Goal: Information Seeking & Learning: Compare options

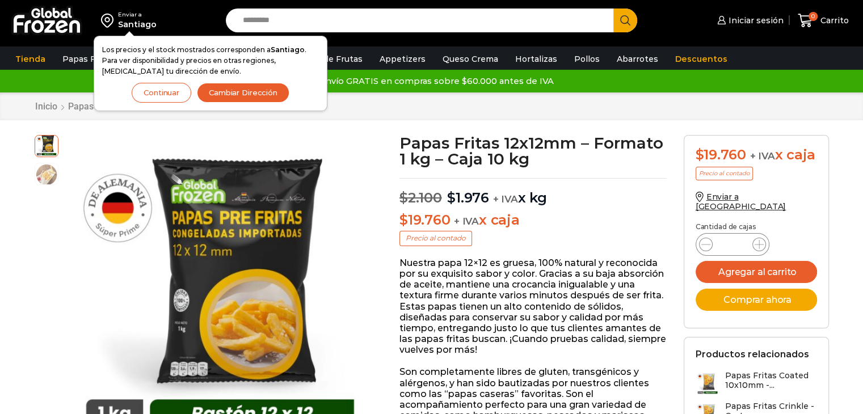
click at [157, 90] on button "Continuar" at bounding box center [162, 93] width 60 height 20
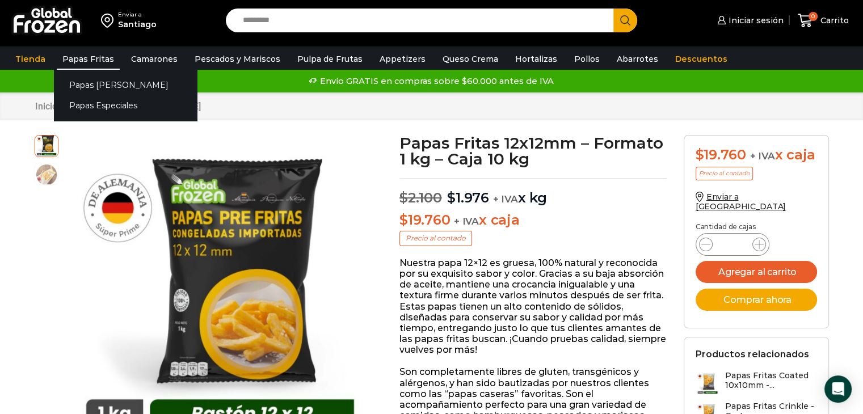
click at [98, 66] on link "Papas Fritas" at bounding box center [88, 59] width 63 height 22
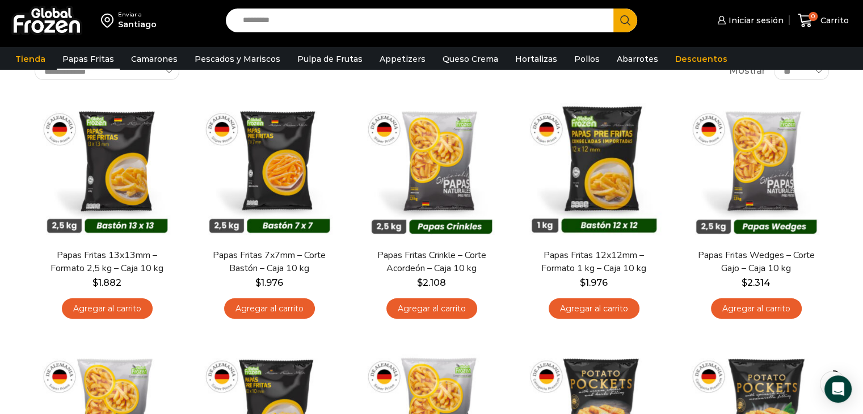
scroll to position [21, 0]
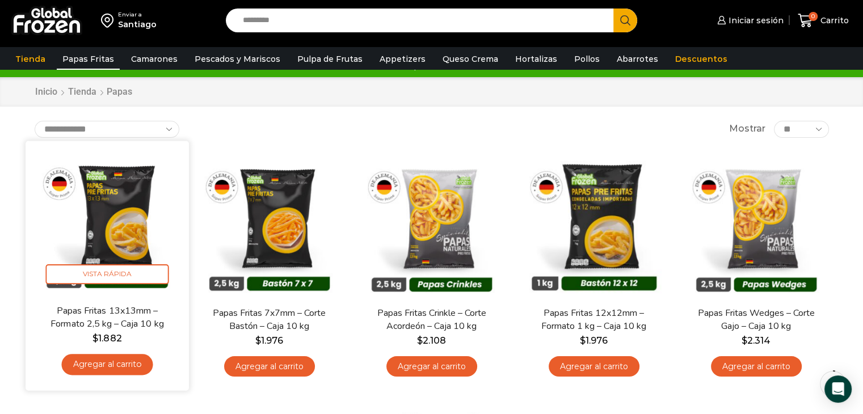
click at [111, 240] on img at bounding box center [107, 222] width 146 height 146
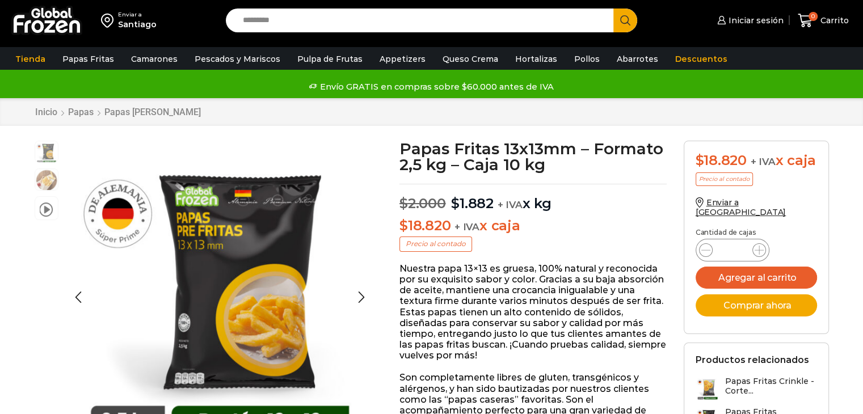
click at [277, 275] on img "1 / 3" at bounding box center [219, 296] width 311 height 311
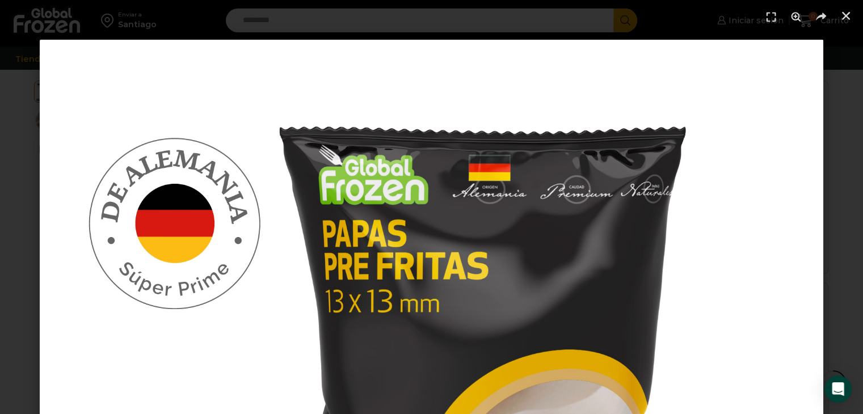
scroll to position [394, 0]
click at [859, 18] on header at bounding box center [431, 17] width 863 height 34
click at [846, 13] on icon "Cerrar (Esc)" at bounding box center [845, 15] width 11 height 11
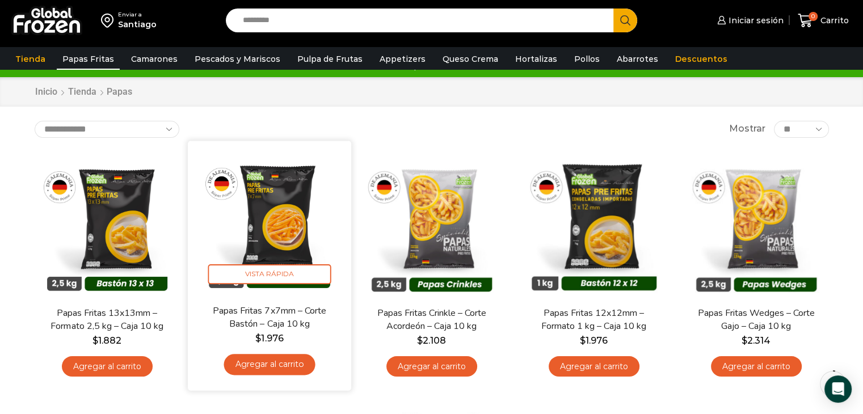
click at [286, 229] on img at bounding box center [269, 222] width 146 height 146
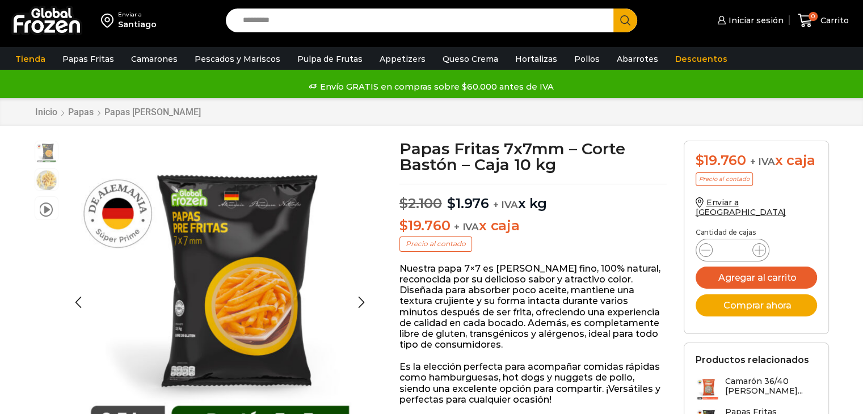
click at [268, 269] on img "1 / 3" at bounding box center [219, 296] width 311 height 311
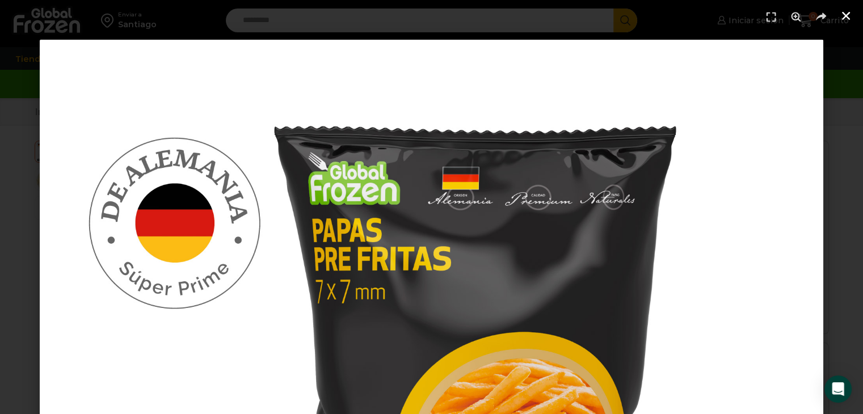
click at [839, 16] on link "Cerrar (Esc)" at bounding box center [845, 15] width 17 height 17
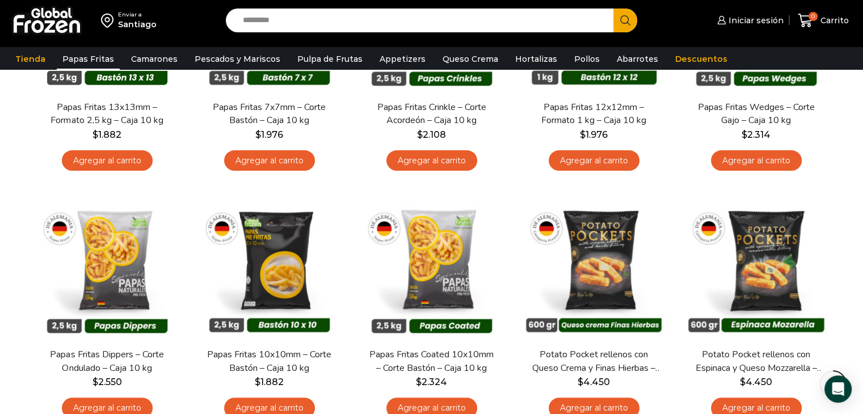
scroll to position [234, 0]
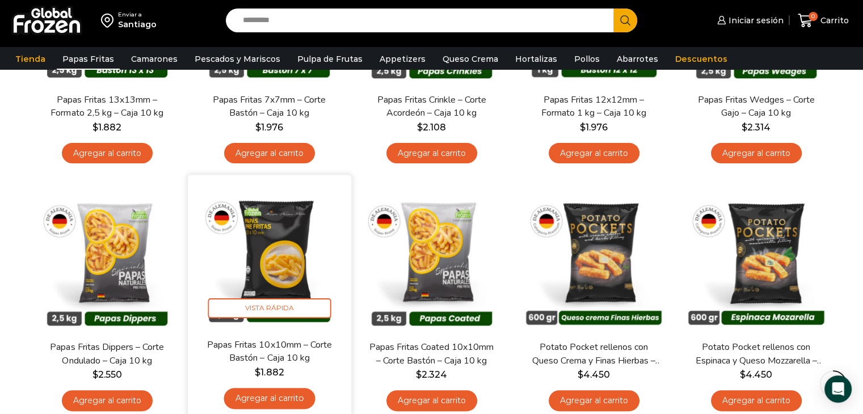
click at [271, 252] on img at bounding box center [269, 257] width 146 height 146
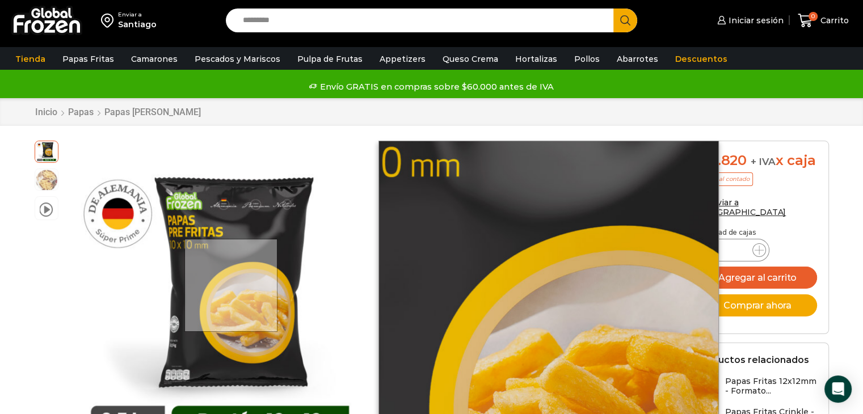
click at [232, 285] on div at bounding box center [231, 286] width 94 height 94
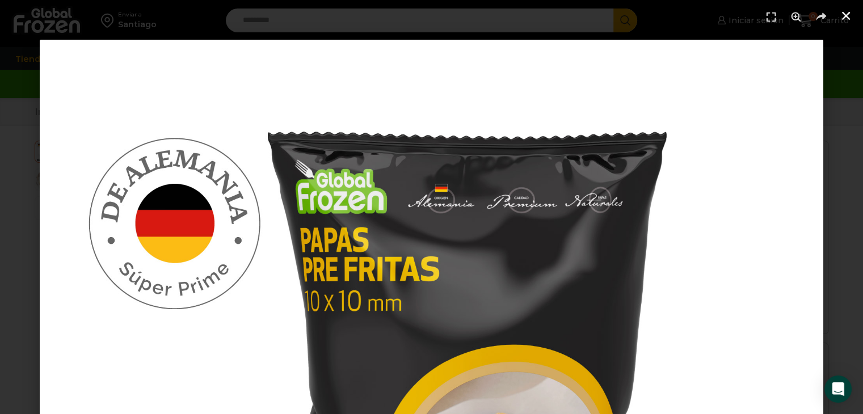
click at [843, 23] on link "Cerrar (Esc)" at bounding box center [845, 15] width 17 height 17
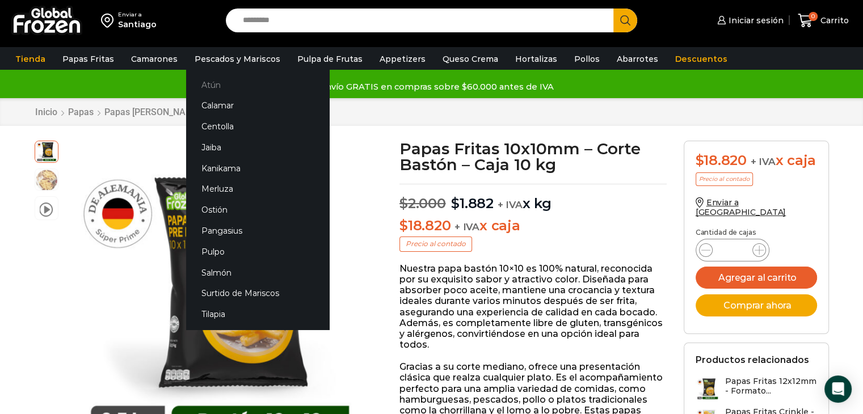
click at [217, 82] on link "Atún" at bounding box center [257, 84] width 143 height 21
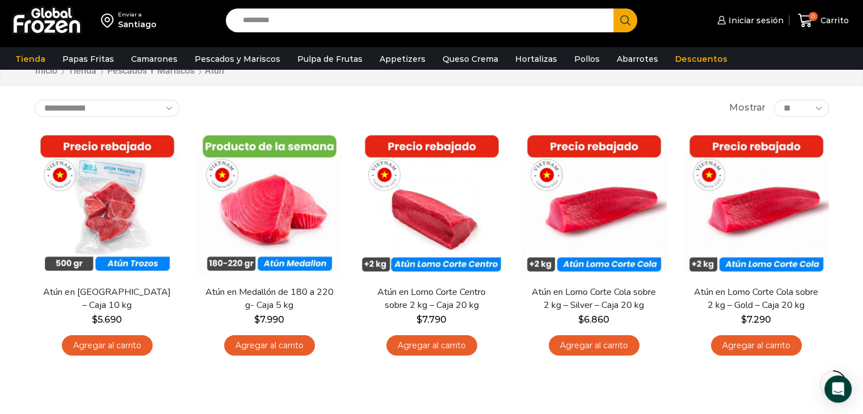
scroll to position [14, 0]
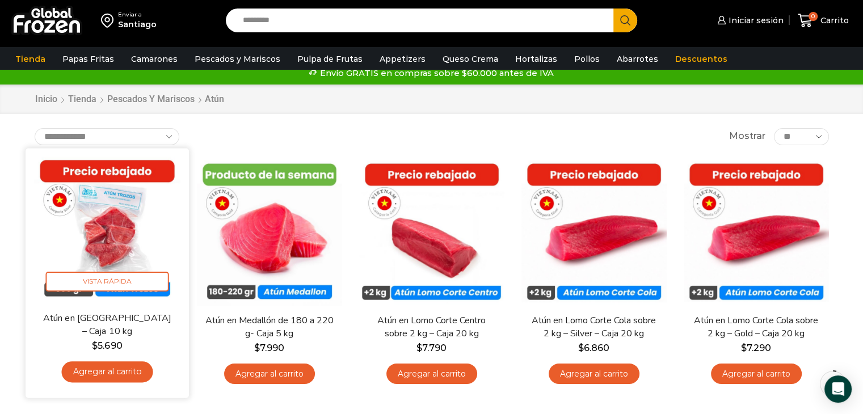
click at [119, 234] on img at bounding box center [107, 230] width 146 height 146
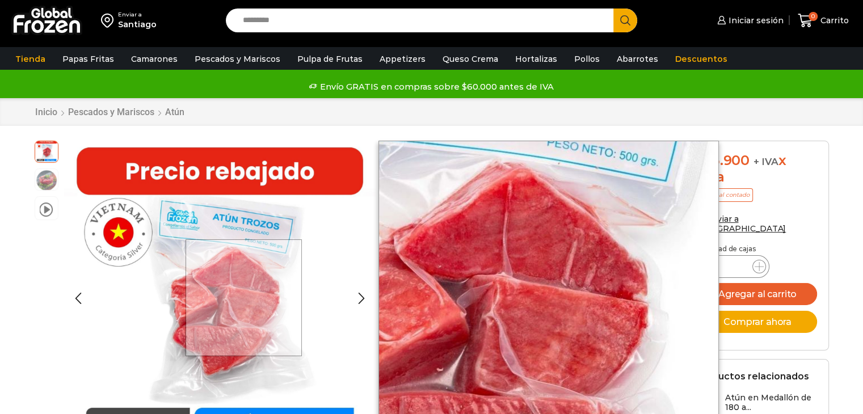
click at [245, 297] on div at bounding box center [243, 297] width 117 height 117
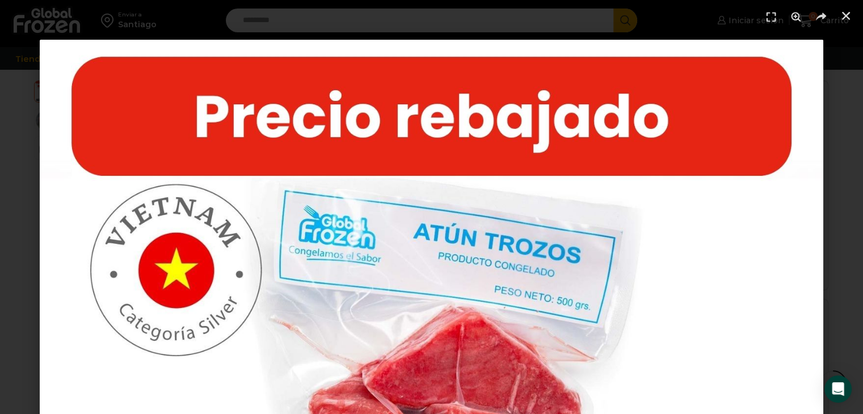
scroll to position [326, 0]
